Goal: Navigation & Orientation: Find specific page/section

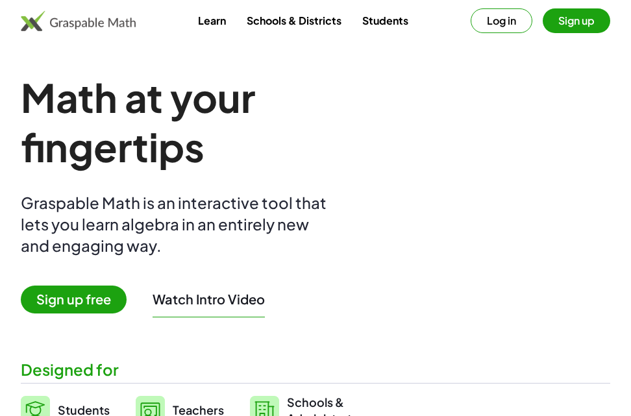
drag, startPoint x: 0, startPoint y: 0, endPoint x: 511, endPoint y: 58, distance: 514.2
drag, startPoint x: 511, startPoint y: 58, endPoint x: 507, endPoint y: 23, distance: 34.6
click at [507, 23] on button "Log in" at bounding box center [502, 20] width 62 height 25
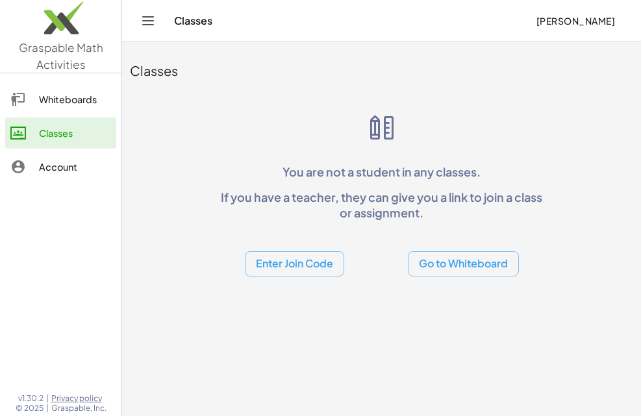
click at [62, 100] on div "Whiteboards" at bounding box center [75, 100] width 72 height 16
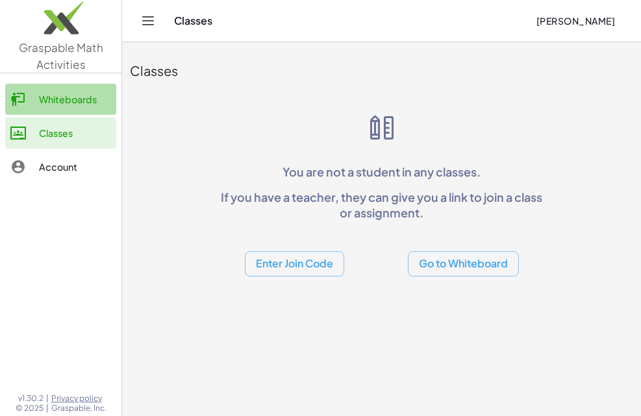
click at [60, 99] on div "Whiteboards" at bounding box center [75, 100] width 72 height 16
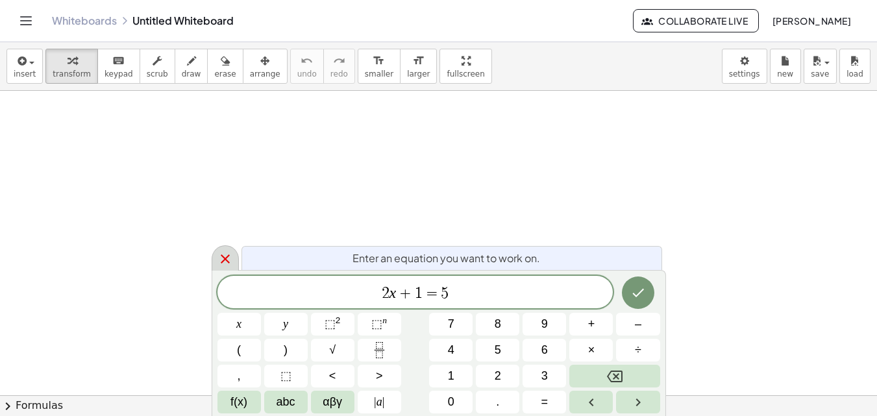
click at [230, 256] on icon at bounding box center [225, 259] width 16 height 16
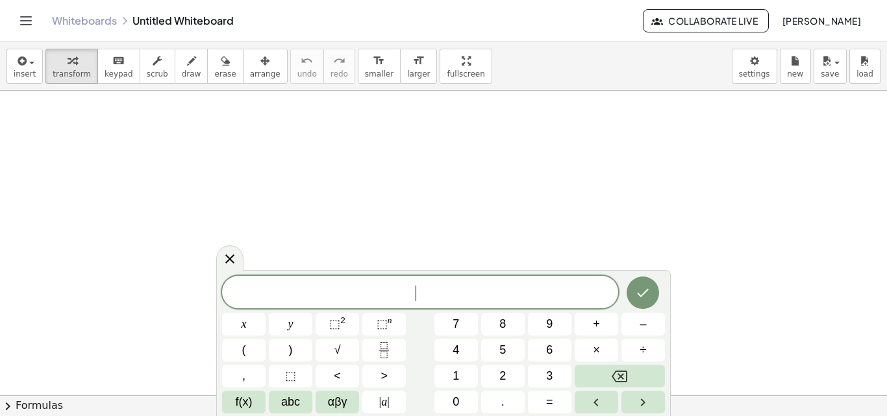
click at [227, 258] on icon at bounding box center [230, 259] width 16 height 16
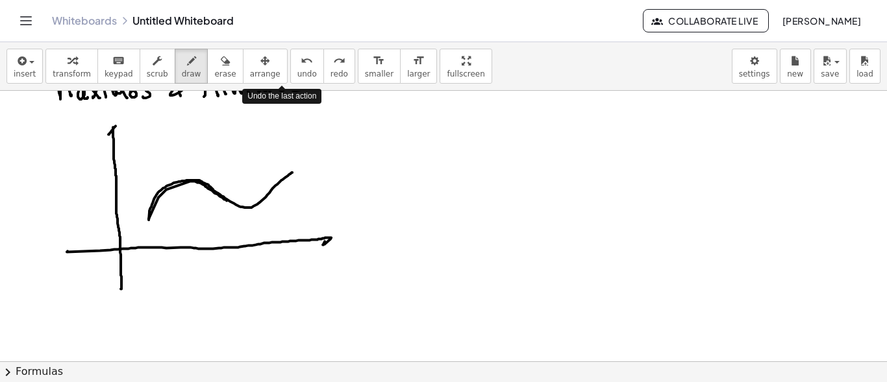
scroll to position [34, 0]
